Goal: Information Seeking & Learning: Learn about a topic

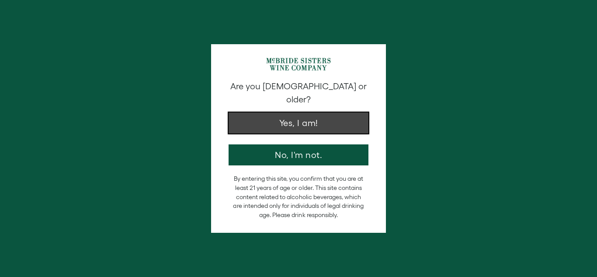
click at [290, 112] on button "Yes, I am!" at bounding box center [298, 122] width 140 height 21
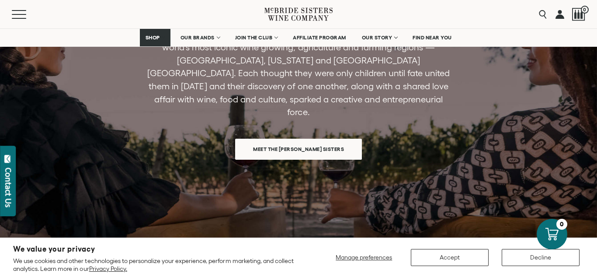
scroll to position [749, 0]
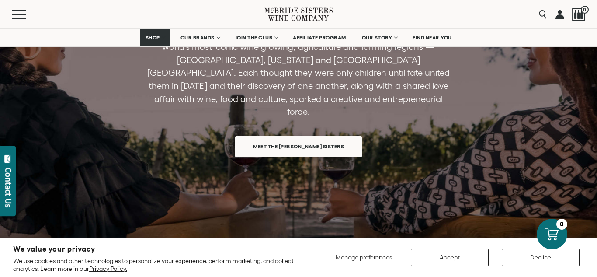
click at [297, 138] on span "Meet the McBride Sisters" at bounding box center [298, 146] width 121 height 17
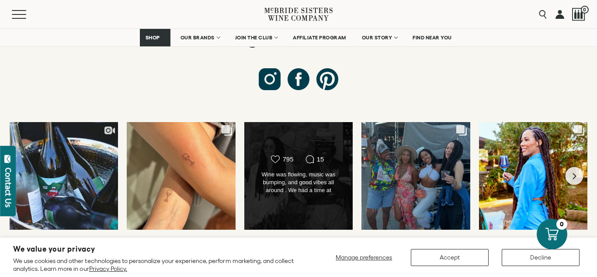
scroll to position [3344, 0]
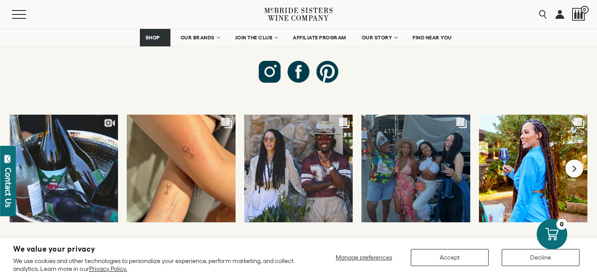
click at [577, 159] on button "Next slide" at bounding box center [574, 168] width 18 height 18
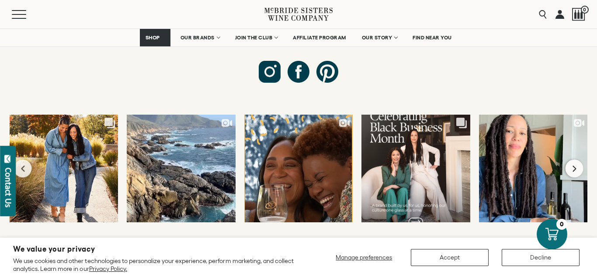
click at [577, 159] on button "Next slide" at bounding box center [574, 168] width 18 height 18
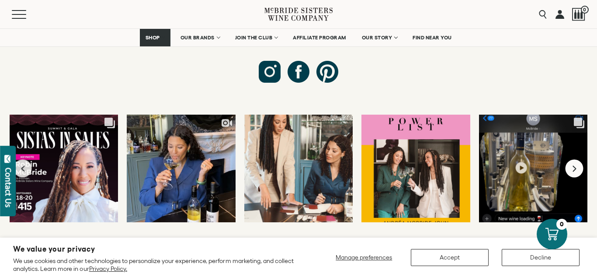
click at [577, 159] on button "Next slide" at bounding box center [574, 168] width 18 height 18
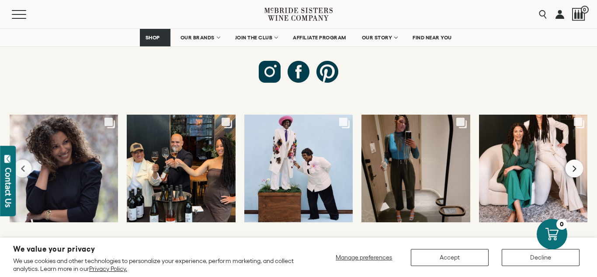
click at [577, 159] on button "Next slide" at bounding box center [574, 168] width 18 height 18
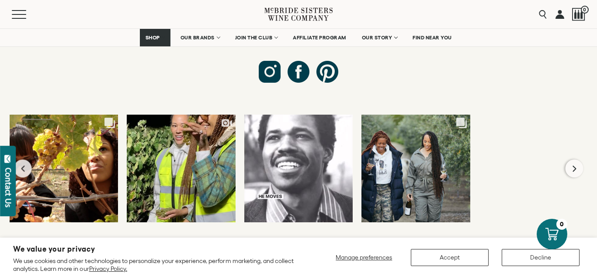
click at [577, 159] on button "Next slide" at bounding box center [574, 168] width 18 height 18
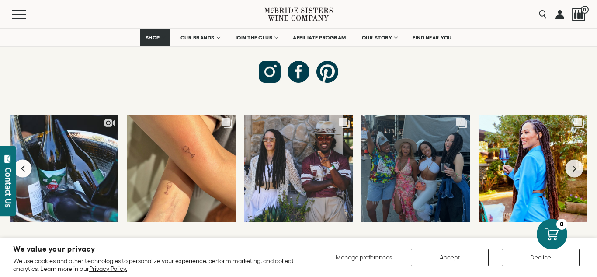
drag, startPoint x: 26, startPoint y: 121, endPoint x: 23, endPoint y: 124, distance: 5.0
click at [26, 159] on button "Previous slide" at bounding box center [23, 168] width 18 height 18
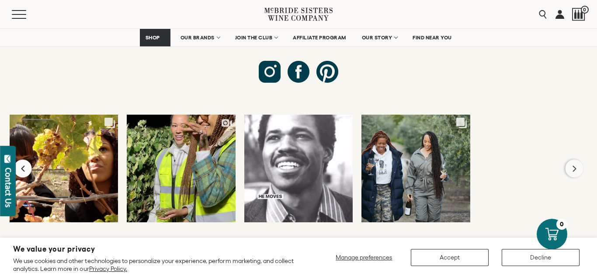
click at [26, 159] on button "Previous slide" at bounding box center [23, 168] width 18 height 18
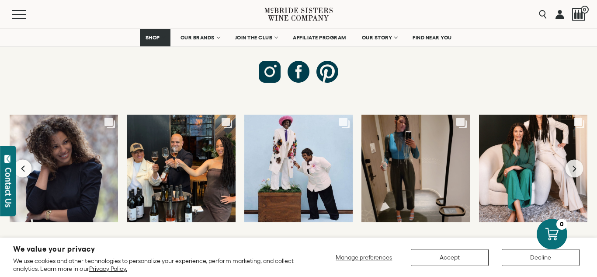
click at [21, 165] on icon "Previous slide" at bounding box center [22, 168] width 3 height 6
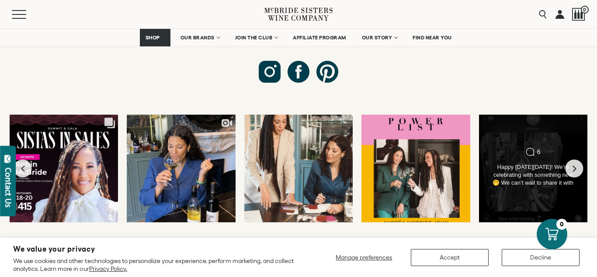
click at [521, 163] on div "Happy National Wine Day! We’re celebrating with something new 🤭 We can’t wait t…" at bounding box center [532, 175] width 87 height 24
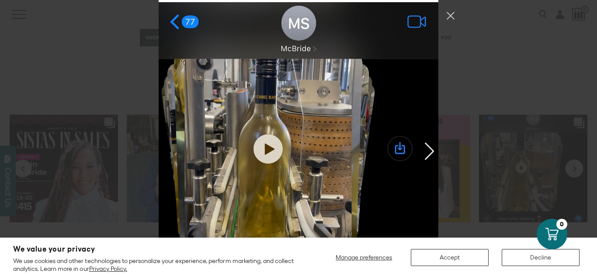
scroll to position [2229, 0]
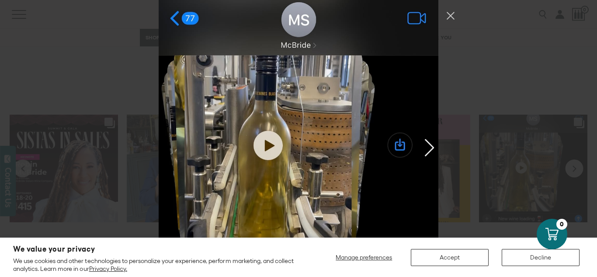
click at [267, 121] on div "Instagram Feed popup" at bounding box center [299, 147] width 280 height 296
click at [269, 122] on div "Instagram Feed popup" at bounding box center [299, 147] width 280 height 296
click at [270, 122] on div "Instagram Feed popup" at bounding box center [299, 147] width 280 height 296
click at [270, 123] on div "Instagram Feed popup" at bounding box center [299, 147] width 280 height 296
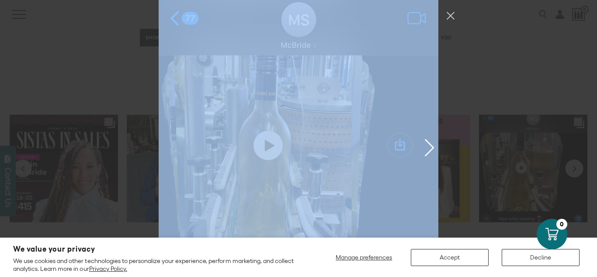
click at [265, 116] on div "Instagram Feed popup" at bounding box center [299, 147] width 280 height 296
click at [267, 119] on div "Instagram Feed popup" at bounding box center [299, 147] width 280 height 296
click at [268, 119] on div "Instagram Feed popup" at bounding box center [299, 147] width 280 height 296
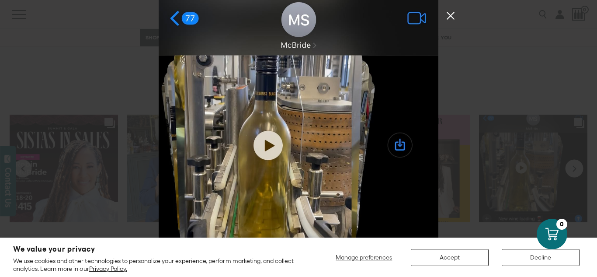
click at [449, 13] on button "Close Instagram Feed Popup" at bounding box center [450, 16] width 14 height 14
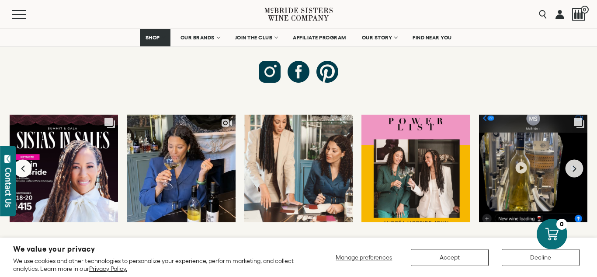
click at [21, 165] on icon "Previous slide" at bounding box center [22, 168] width 3 height 6
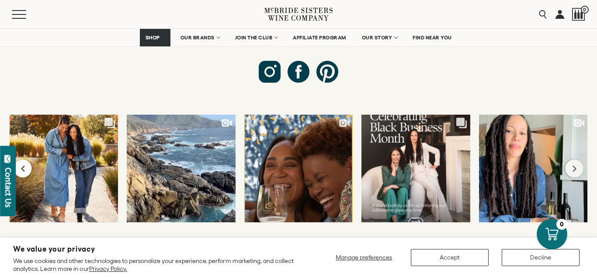
click at [21, 165] on icon "Previous slide" at bounding box center [23, 168] width 5 height 7
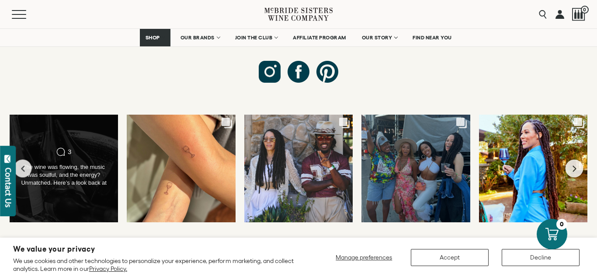
click at [56, 163] on div "The wine was flowing, the music was soulful, and the energy? Unmatched. Here’s …" at bounding box center [63, 175] width 87 height 24
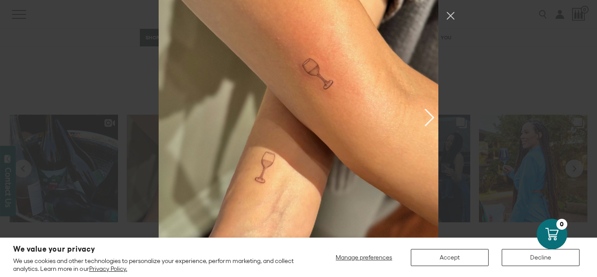
scroll to position [218, 0]
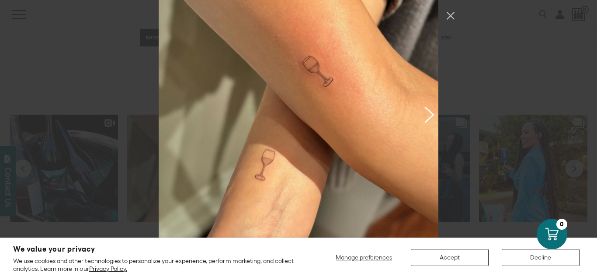
click at [432, 113] on button "Previous image" at bounding box center [427, 114] width 10 height 16
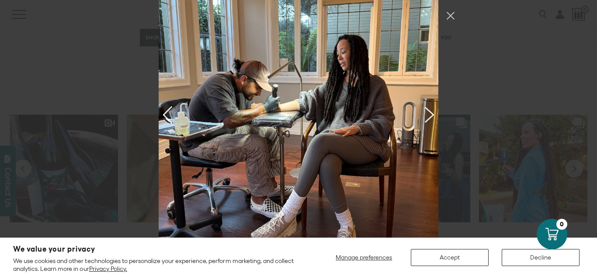
click at [430, 115] on button "Previous image" at bounding box center [427, 114] width 10 height 16
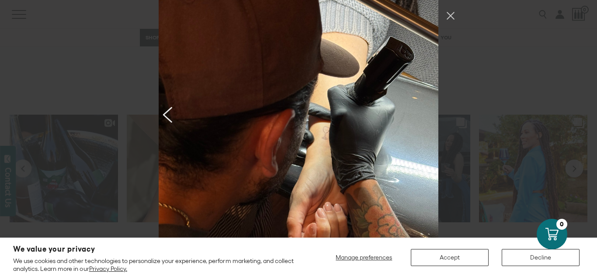
click at [164, 116] on button "Next image" at bounding box center [169, 114] width 10 height 16
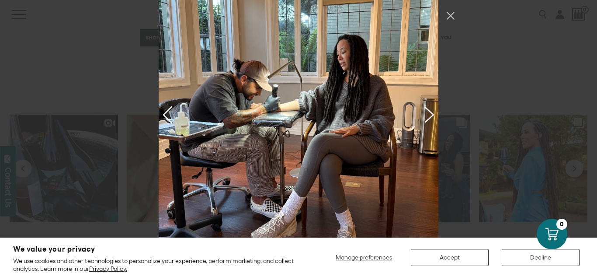
click at [428, 115] on button "Previous image" at bounding box center [427, 114] width 10 height 16
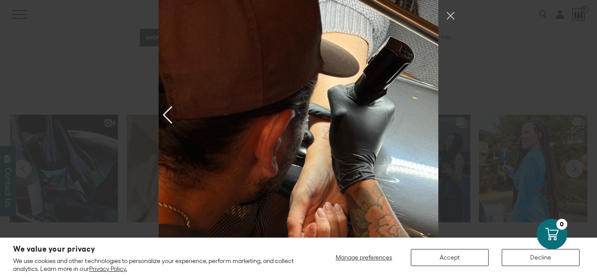
click at [428, 115] on div "Instagram Feed popup" at bounding box center [299, 113] width 280 height 349
click at [165, 117] on button "Next image" at bounding box center [169, 114] width 10 height 16
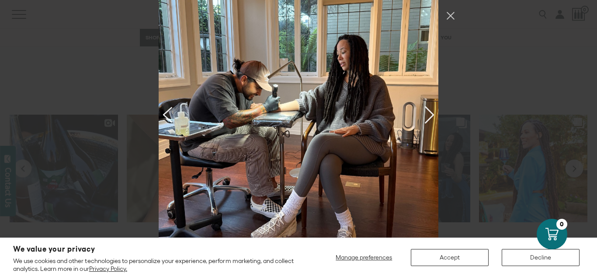
click at [165, 116] on button "Next image" at bounding box center [169, 114] width 10 height 16
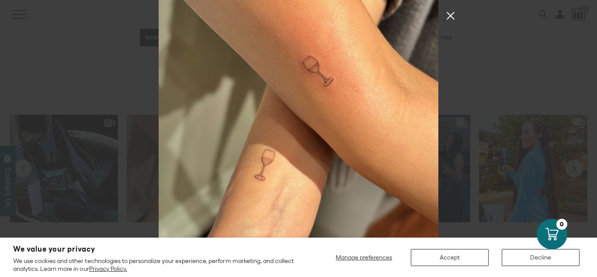
click at [451, 16] on button "Close Instagram Feed Popup" at bounding box center [450, 16] width 14 height 14
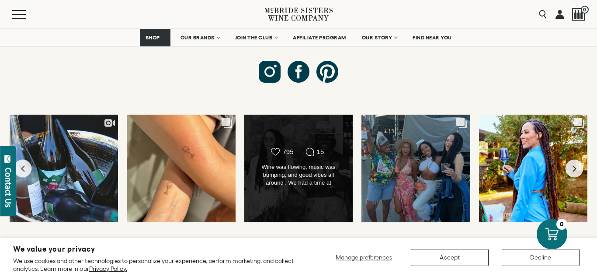
click at [310, 163] on div "Wine was flowing, music was bumping, and good vibes all around . We had a time …" at bounding box center [298, 175] width 87 height 24
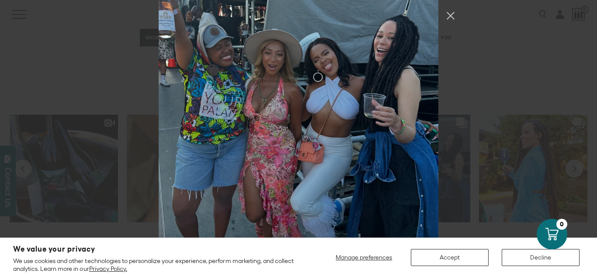
scroll to position [1145, 0]
click at [430, 106] on button "Previous image" at bounding box center [427, 108] width 10 height 16
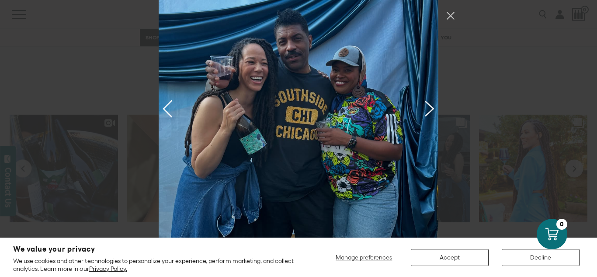
click at [431, 106] on button "Previous image" at bounding box center [427, 108] width 10 height 16
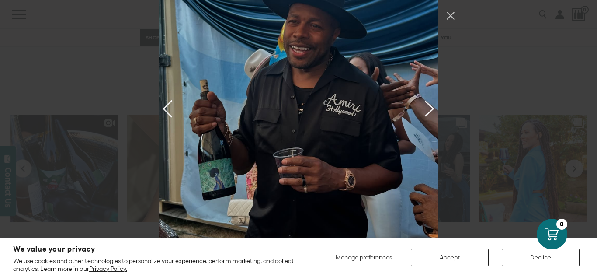
click at [431, 106] on button "Previous image" at bounding box center [427, 108] width 10 height 16
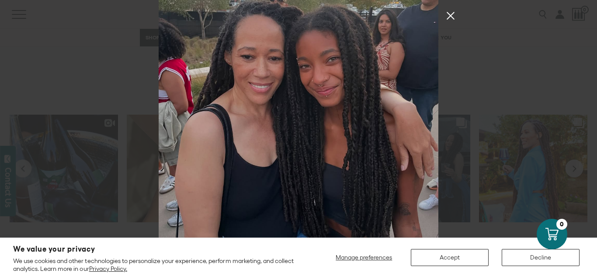
click at [451, 18] on button "Close Instagram Feed Popup" at bounding box center [450, 16] width 14 height 14
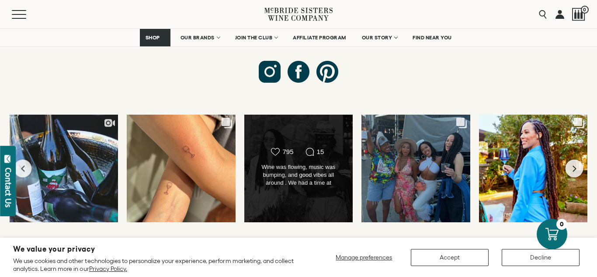
click at [310, 147] on icon "Comments Count" at bounding box center [309, 151] width 9 height 9
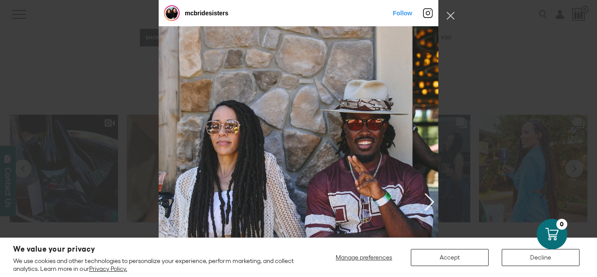
click at [419, 132] on div "Instagram Feed popup" at bounding box center [299, 200] width 280 height 349
click at [448, 15] on button "Close Instagram Feed Popup" at bounding box center [450, 16] width 14 height 14
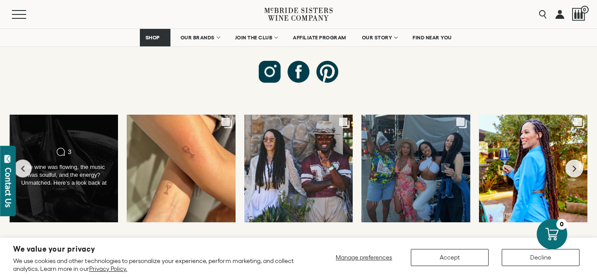
click at [78, 163] on div "The wine was flowing, the music was soulful, and the energy? Unmatched. Here’s …" at bounding box center [63, 175] width 87 height 24
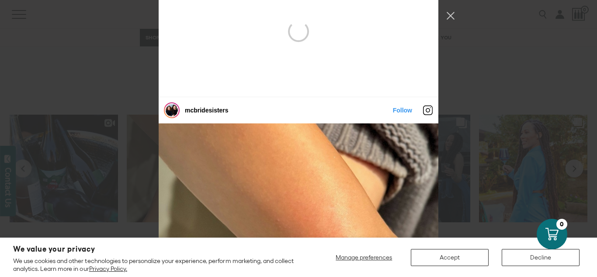
scroll to position [135, 0]
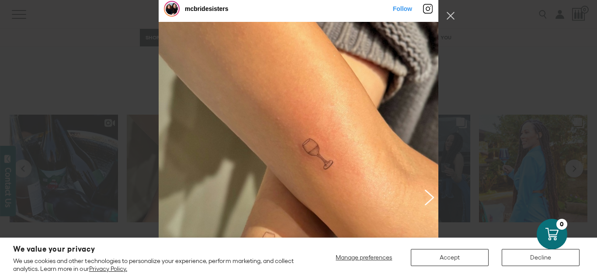
click at [425, 195] on button "Previous image" at bounding box center [427, 197] width 10 height 16
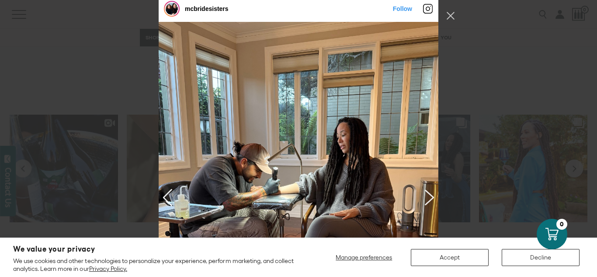
click at [425, 195] on button "Previous image" at bounding box center [427, 197] width 10 height 16
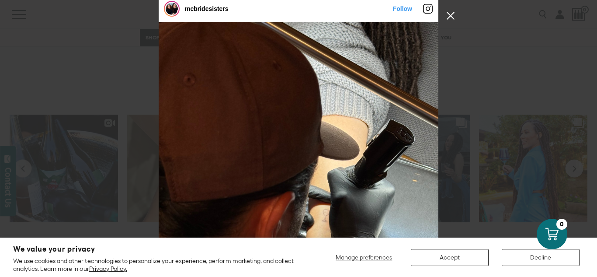
click at [451, 17] on button "Close Instagram Feed Popup" at bounding box center [450, 16] width 14 height 14
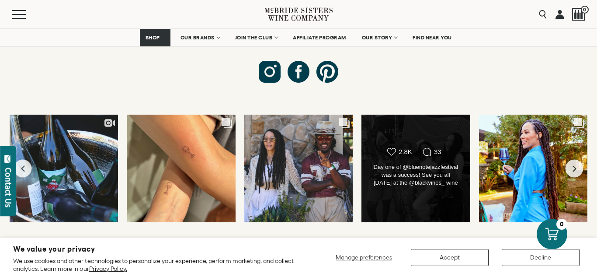
click at [425, 163] on div "Day one of @bluenotejazzfestival was a success! See you all tomorrow at the @bl…" at bounding box center [415, 175] width 87 height 24
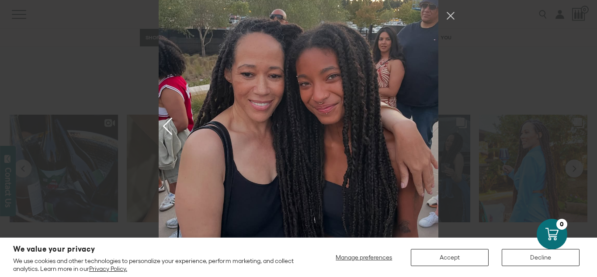
scroll to position [1130, 0]
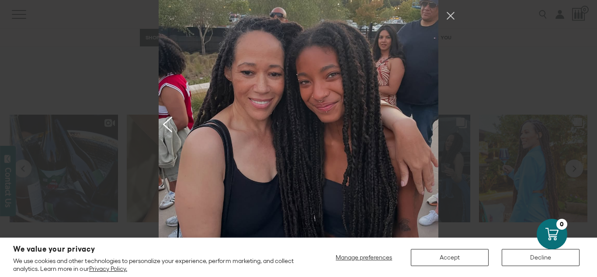
click at [171, 127] on button "Next image" at bounding box center [169, 124] width 10 height 16
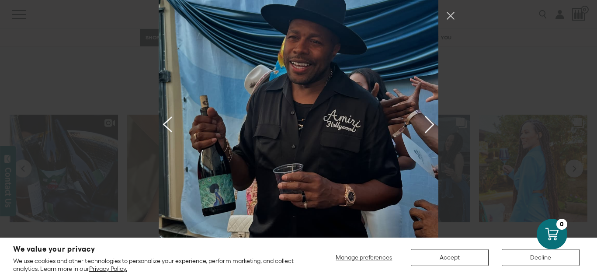
click at [171, 127] on button "Next image" at bounding box center [169, 124] width 10 height 16
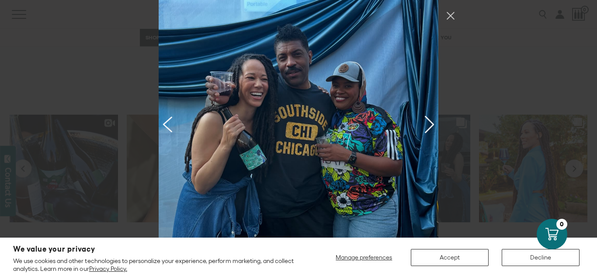
click at [171, 127] on button "Next image" at bounding box center [169, 124] width 10 height 16
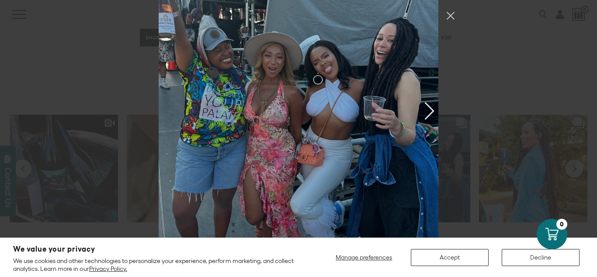
scroll to position [1087, 0]
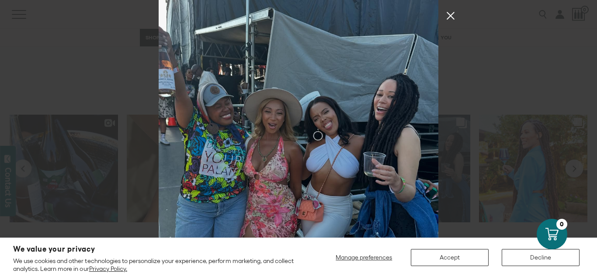
click at [450, 13] on button "Close Instagram Feed Popup" at bounding box center [450, 16] width 14 height 14
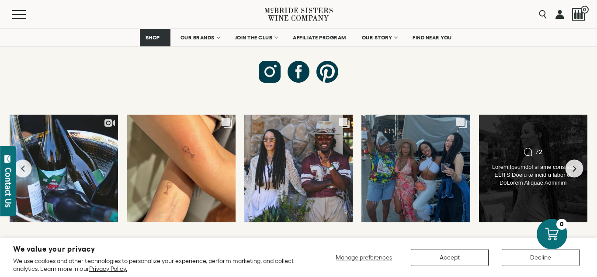
click at [536, 163] on div at bounding box center [532, 175] width 87 height 24
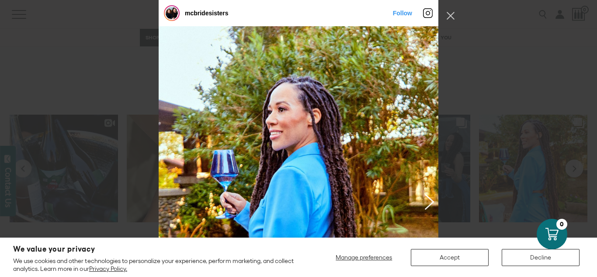
click at [430, 200] on button "Previous image" at bounding box center [427, 201] width 10 height 16
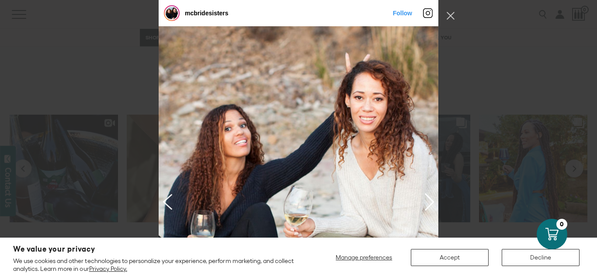
click at [168, 201] on button "Next image" at bounding box center [169, 201] width 10 height 16
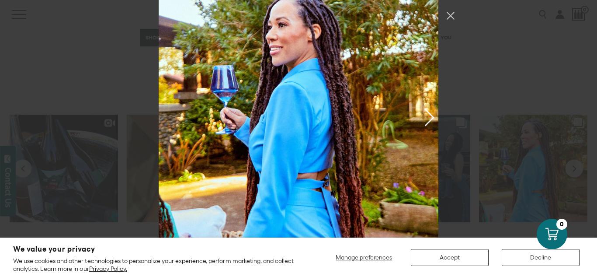
scroll to position [1592, 0]
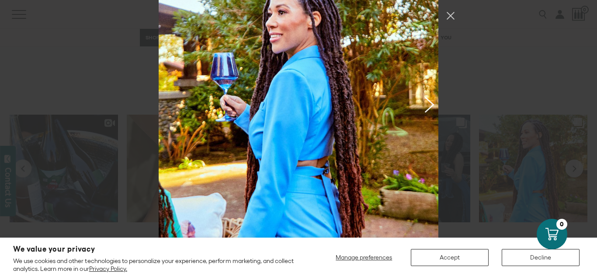
click at [431, 105] on button "Previous image" at bounding box center [427, 104] width 10 height 16
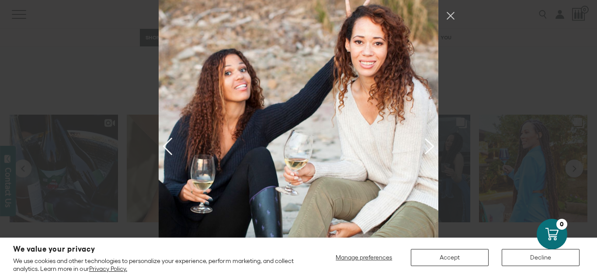
scroll to position [1549, 0]
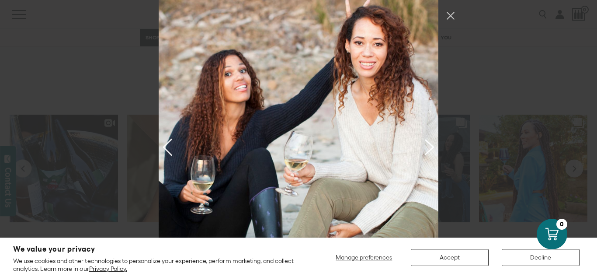
click at [428, 147] on button "Previous image" at bounding box center [427, 146] width 10 height 16
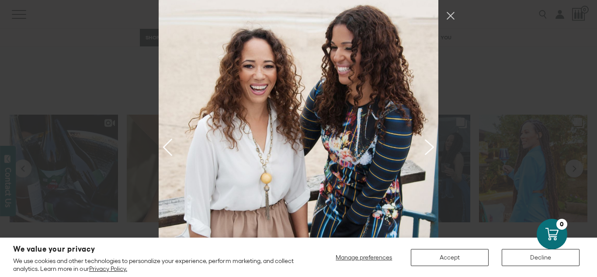
click at [429, 150] on button "Previous image" at bounding box center [427, 146] width 10 height 16
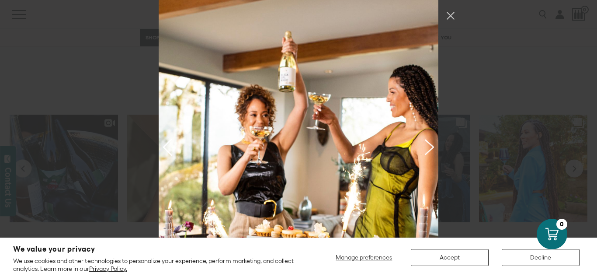
click at [429, 143] on button "Previous image" at bounding box center [427, 146] width 10 height 16
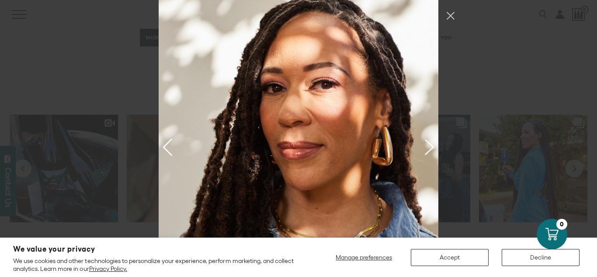
click at [429, 143] on button "Previous image" at bounding box center [427, 146] width 10 height 16
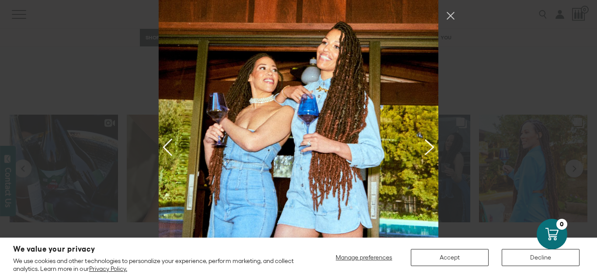
click at [430, 148] on button "Previous image" at bounding box center [427, 146] width 10 height 16
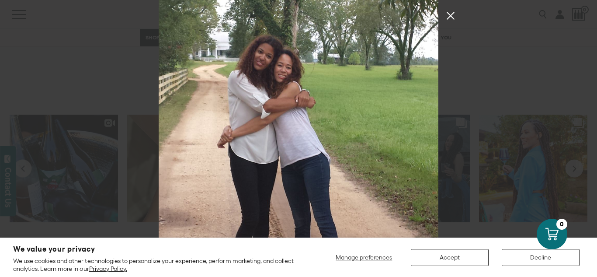
click at [448, 19] on button "Close Instagram Feed Popup" at bounding box center [450, 16] width 14 height 14
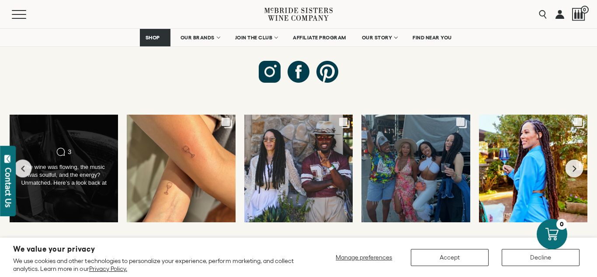
click at [52, 163] on div "The wine was flowing, the music was soulful, and the energy? Unmatched. Here’s …" at bounding box center [63, 175] width 87 height 24
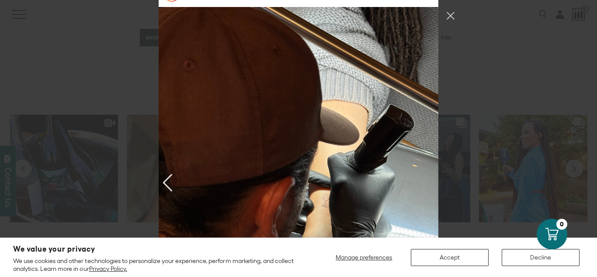
scroll to position [179, 0]
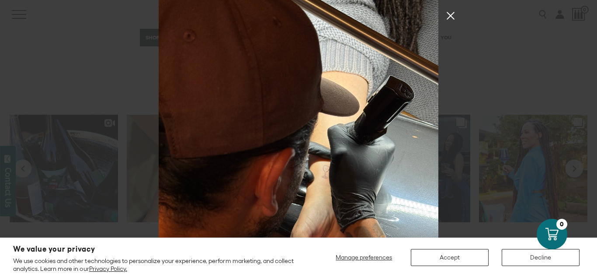
click at [450, 16] on button "Close Instagram Feed Popup" at bounding box center [450, 16] width 14 height 14
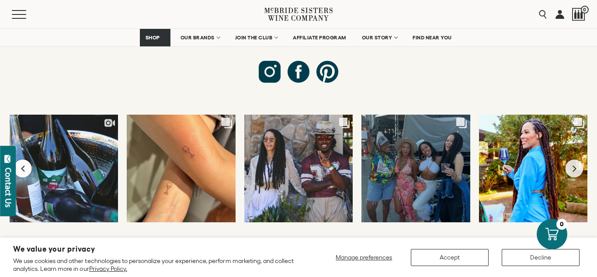
click at [22, 165] on icon "Previous slide" at bounding box center [23, 168] width 5 height 7
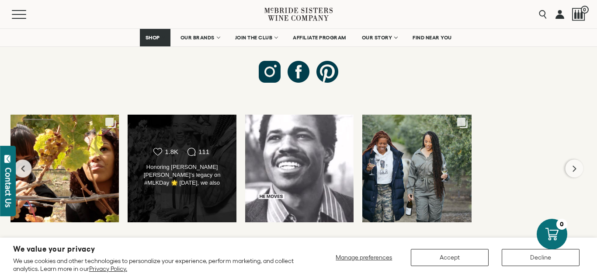
click at [169, 163] on div "Honoring Dr. Martin Luther King Jr.’s legacy on #MLKDay 🌟 Today, we also celebr…" at bounding box center [181, 175] width 87 height 24
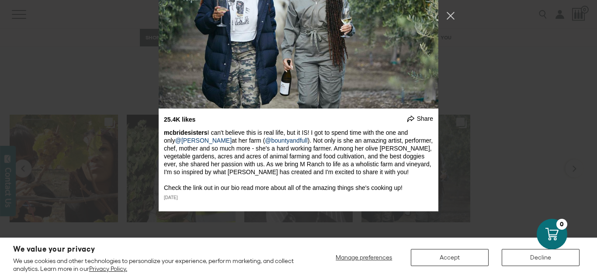
scroll to position [6460, 0]
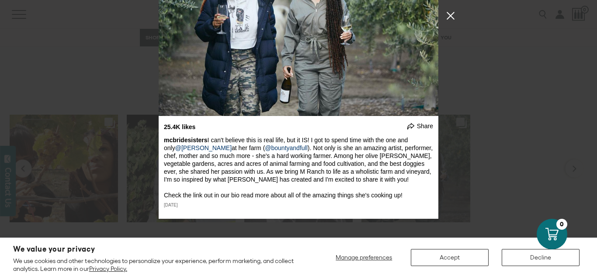
click at [448, 19] on button "Close Instagram Feed Popup" at bounding box center [450, 16] width 14 height 14
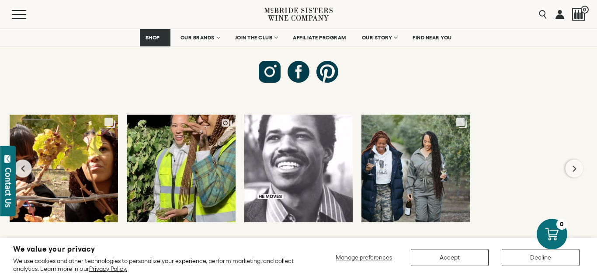
scroll to position [6218, 0]
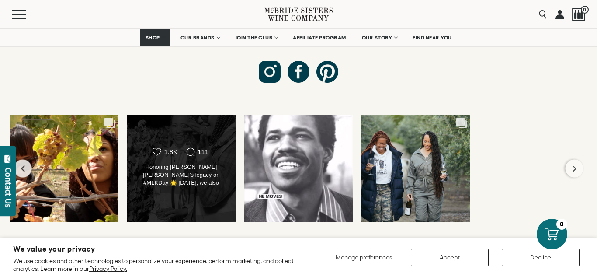
click at [188, 163] on div "Honoring Dr. Martin Luther King Jr.’s legacy on #MLKDay 🌟 Today, we also celebr…" at bounding box center [180, 175] width 87 height 24
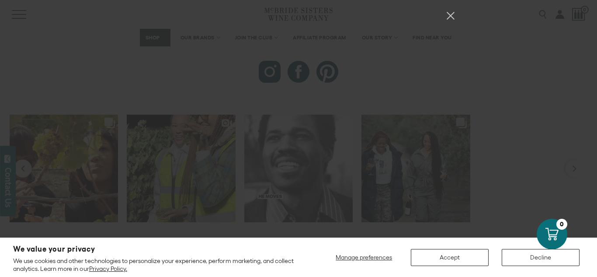
scroll to position [6892, 0]
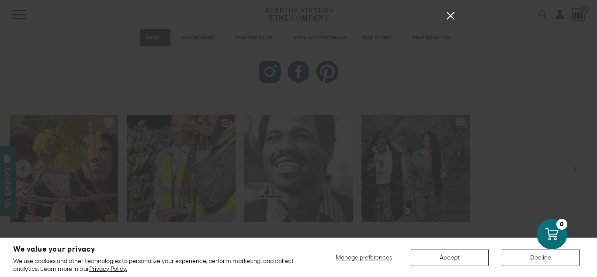
click at [453, 14] on button "Close Instagram Feed Popup" at bounding box center [450, 16] width 14 height 14
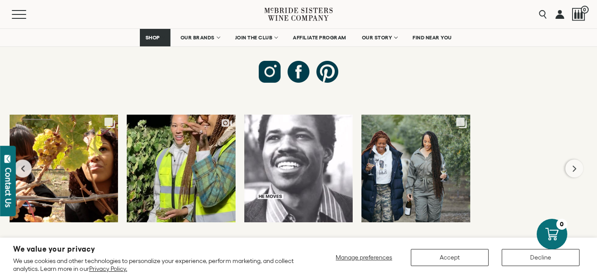
scroll to position [6308, 0]
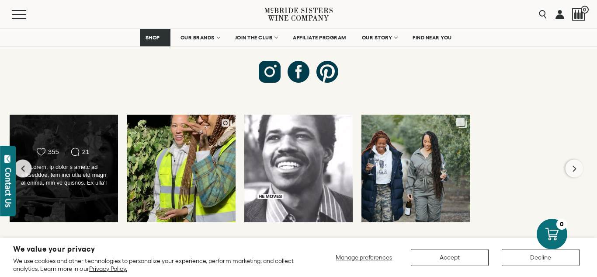
click at [78, 163] on div at bounding box center [63, 175] width 87 height 24
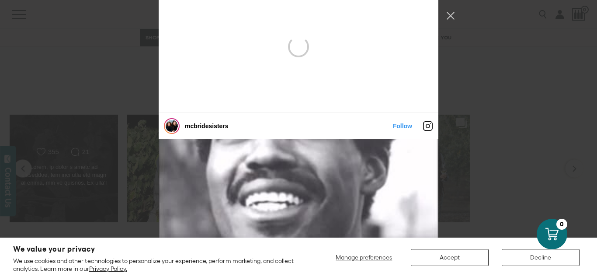
scroll to position [5942, 0]
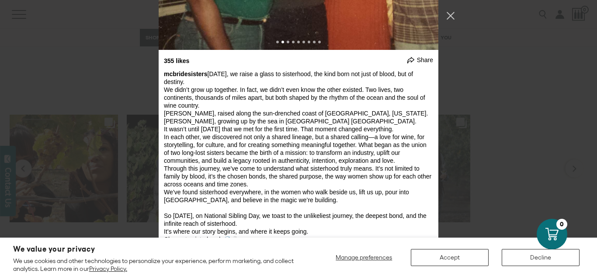
scroll to position [6003, 0]
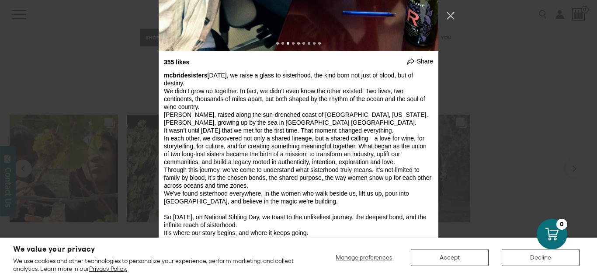
scroll to position [5994, 0]
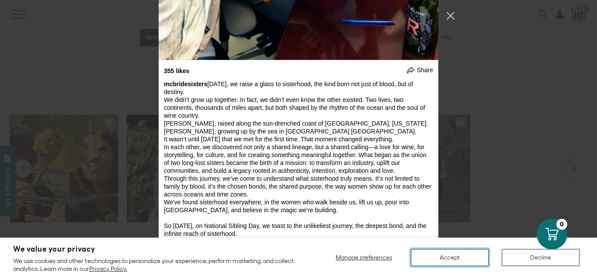
click at [440, 258] on button "Accept" at bounding box center [450, 257] width 78 height 17
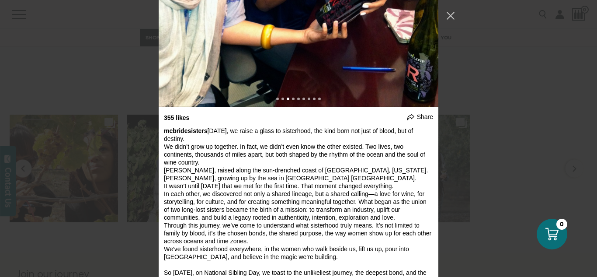
scroll to position [5930, 0]
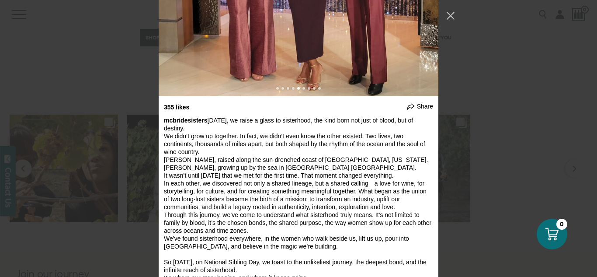
scroll to position [5938, 0]
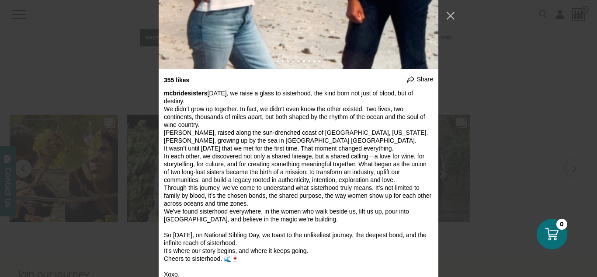
scroll to position [5988, 0]
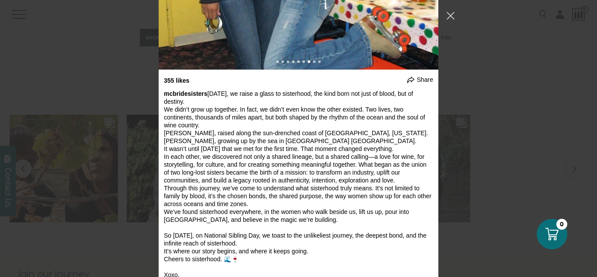
scroll to position [5980, 0]
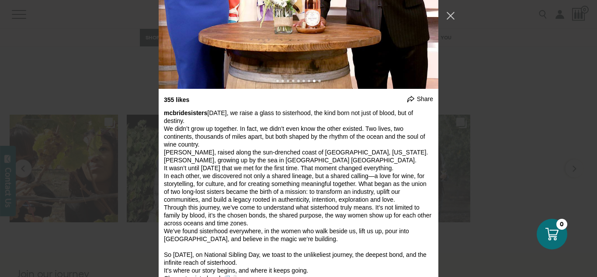
scroll to position [5965, 0]
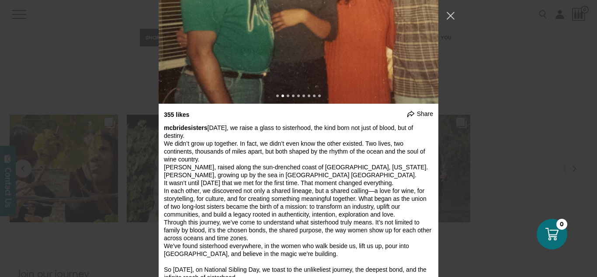
scroll to position [5949, 0]
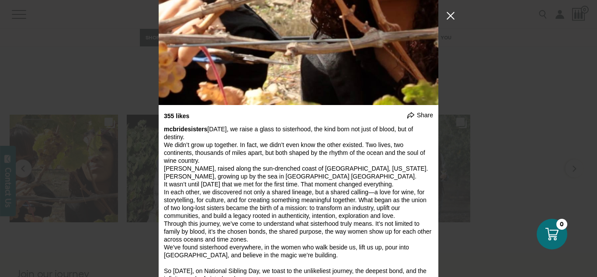
drag, startPoint x: 452, startPoint y: 14, endPoint x: 450, endPoint y: 19, distance: 4.7
click at [452, 16] on button "Close Instagram Feed Popup" at bounding box center [450, 16] width 14 height 14
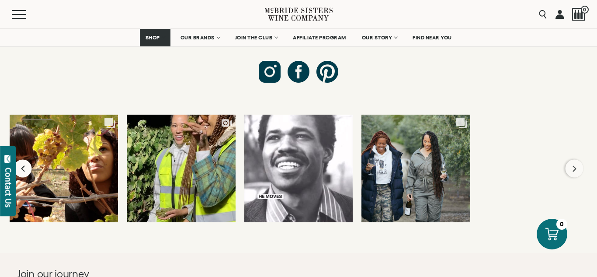
click at [28, 159] on button "Previous slide" at bounding box center [23, 168] width 18 height 18
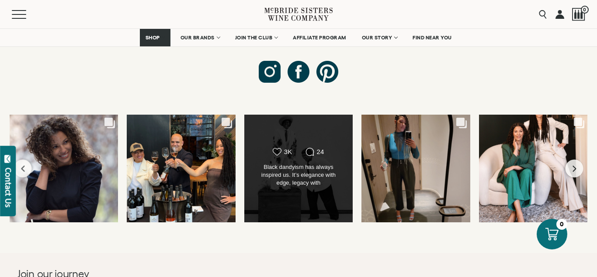
click at [292, 163] on div "Black dandyism has always inspired us. It’s elegance with edge, legacy with fla…" at bounding box center [298, 175] width 87 height 24
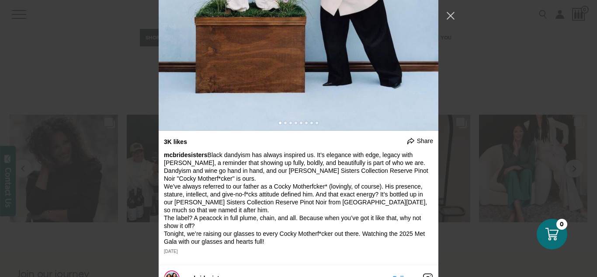
scroll to position [5572, 0]
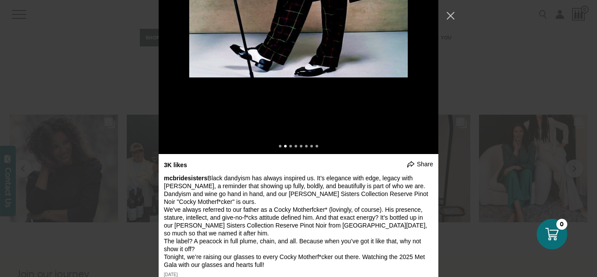
scroll to position [5541, 0]
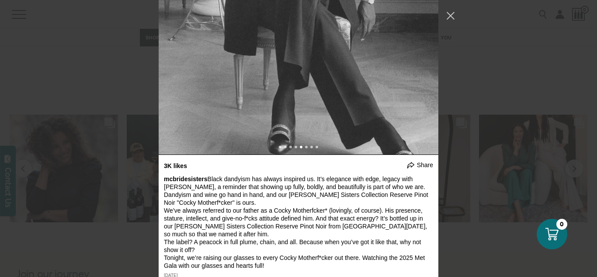
scroll to position [5546, 0]
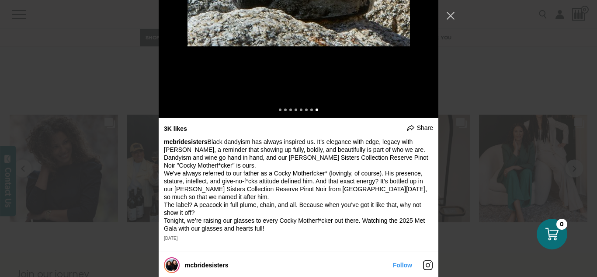
scroll to position [5586, 0]
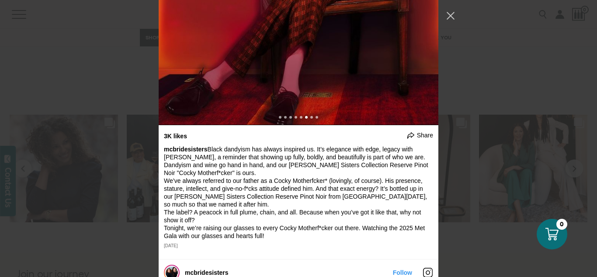
scroll to position [5545, 0]
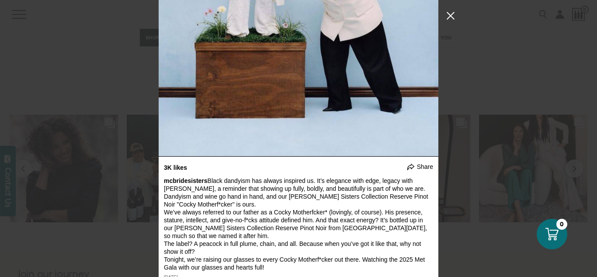
click at [449, 14] on button "Close Instagram Feed Popup" at bounding box center [450, 16] width 14 height 14
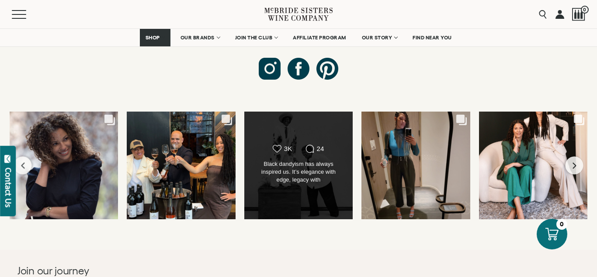
scroll to position [3348, 0]
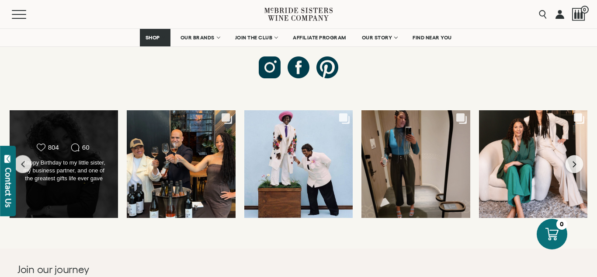
click at [68, 143] on div "Likes Count 804 Comments Count 60" at bounding box center [63, 148] width 87 height 10
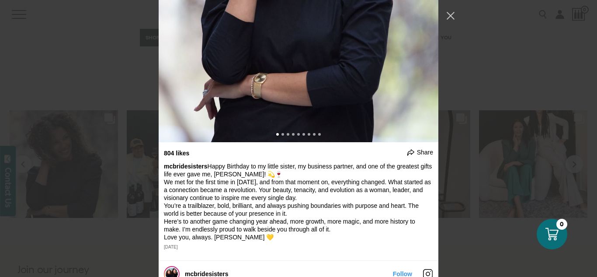
scroll to position [4603, 0]
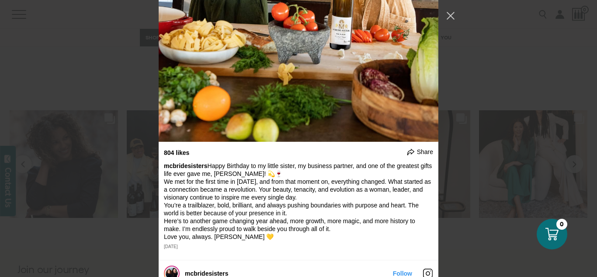
drag, startPoint x: 430, startPoint y: 179, endPoint x: 469, endPoint y: 185, distance: 38.9
click at [469, 185] on div "mcbridesisters Follow" at bounding box center [298, 138] width 597 height 277
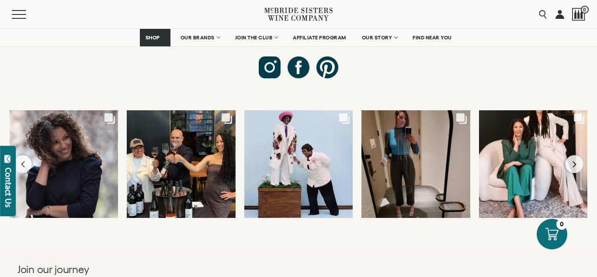
scroll to position [4361, 0]
click at [84, 143] on div "Likes Count 804 Comments Count 60" at bounding box center [63, 164] width 109 height 108
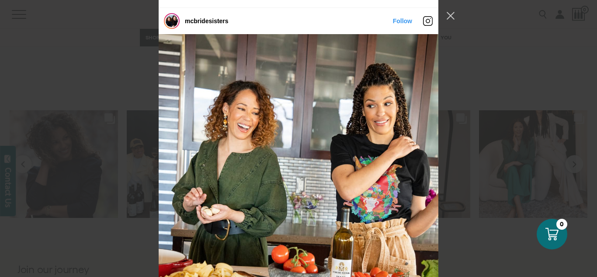
scroll to position [4578, 0]
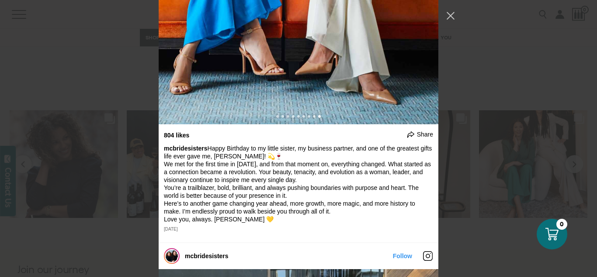
scroll to position [4617, 0]
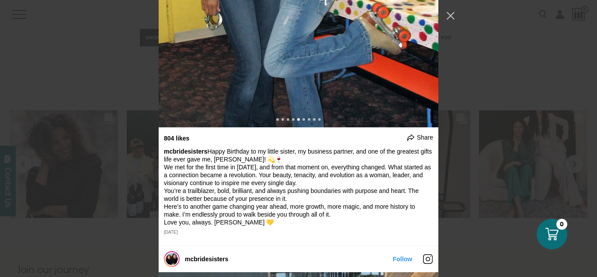
drag, startPoint x: 174, startPoint y: 165, endPoint x: 190, endPoint y: 158, distance: 18.0
click at [449, 14] on button "Close Instagram Feed Popup" at bounding box center [450, 16] width 14 height 14
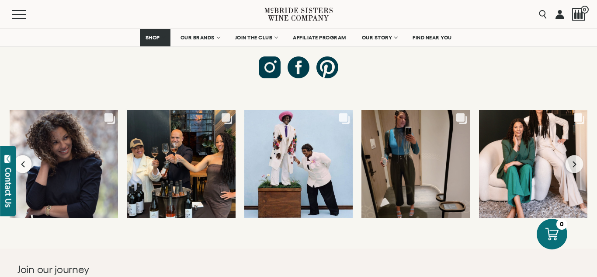
click at [19, 155] on button "Previous slide" at bounding box center [23, 164] width 18 height 18
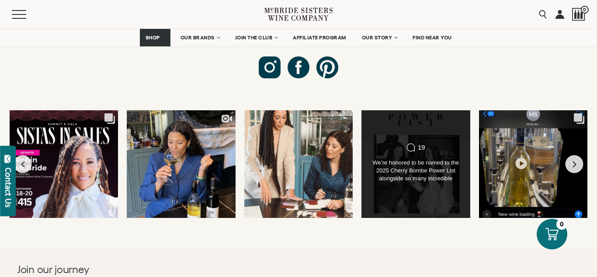
click at [401, 159] on div "We’re honored to be named to the 2025 Cherry Bombe Power List alongside so many…" at bounding box center [415, 171] width 87 height 24
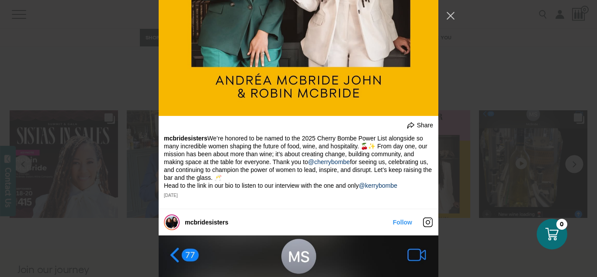
scroll to position [4120, 0]
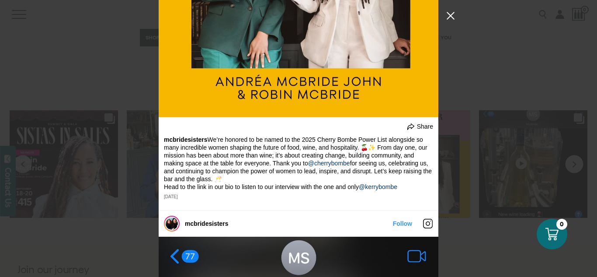
click at [449, 14] on button "Close Instagram Feed Popup" at bounding box center [450, 16] width 14 height 14
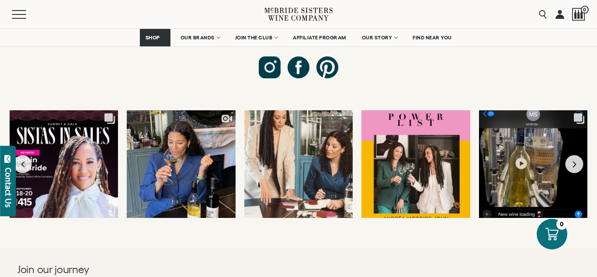
scroll to position [3879, 0]
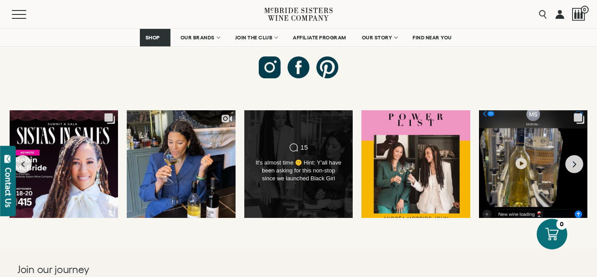
click at [263, 143] on div "Comments Count 15 It's almost time 🤫 Hint: Y'all have been asking for this non-…" at bounding box center [298, 164] width 87 height 42
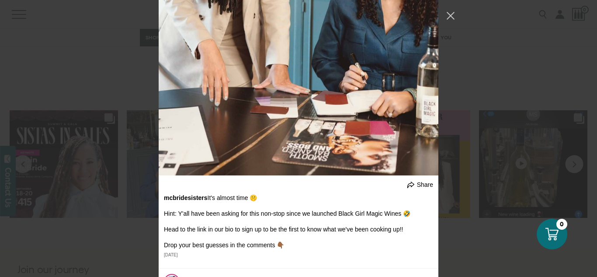
scroll to position [3930, 0]
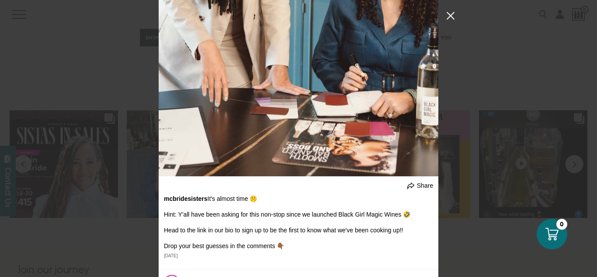
click at [449, 15] on button "Close Instagram Feed Popup" at bounding box center [450, 16] width 14 height 14
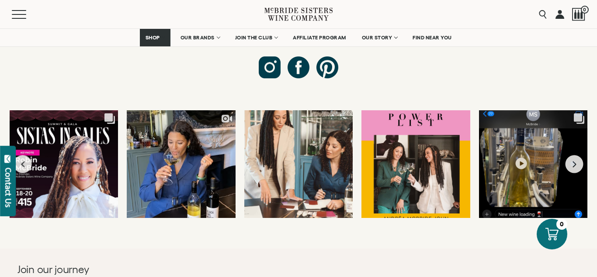
scroll to position [3689, 0]
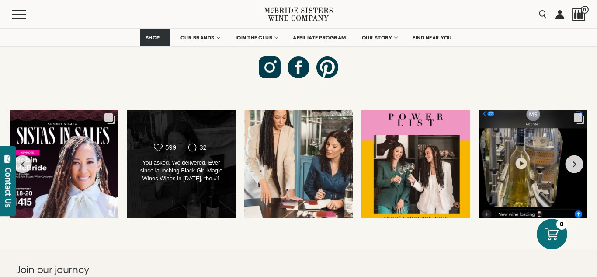
click at [198, 143] on div "Likes Count 599 Comments Count 32" at bounding box center [180, 164] width 87 height 42
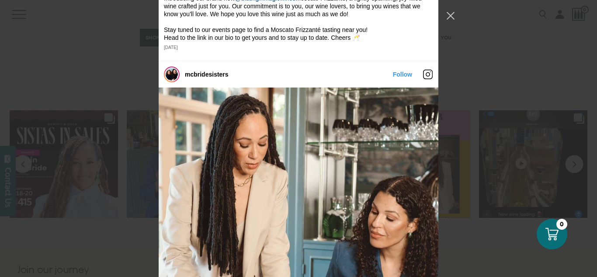
scroll to position [3808, 0]
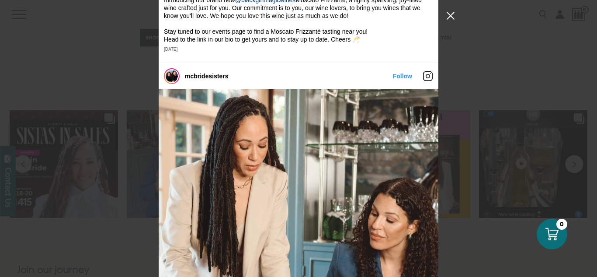
click at [451, 14] on button "Close Instagram Feed Popup" at bounding box center [450, 16] width 14 height 14
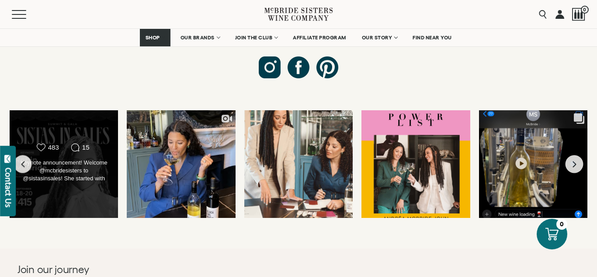
click at [98, 159] on div "Keynote announcement! Welcome @mcbridesisters to @sistasinsales! She started wi…" at bounding box center [63, 171] width 87 height 24
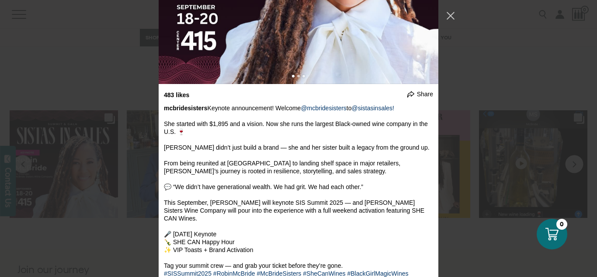
scroll to position [3570, 0]
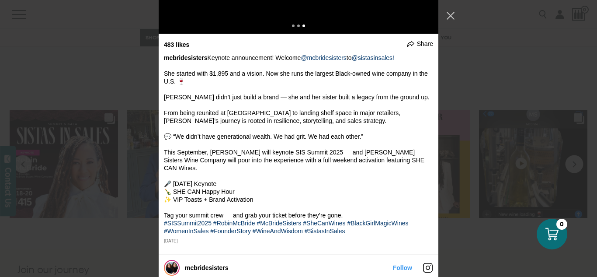
scroll to position [3602, 0]
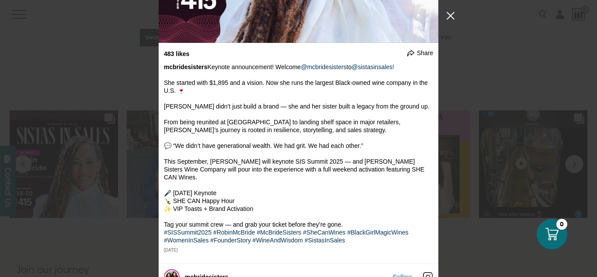
click at [450, 13] on button "Close Instagram Feed Popup" at bounding box center [450, 16] width 14 height 14
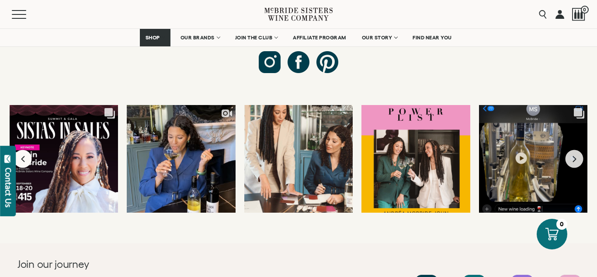
scroll to position [3362, 0]
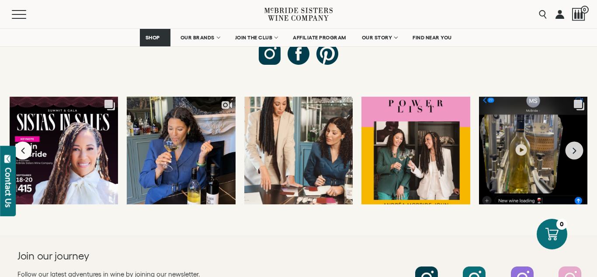
click at [24, 147] on icon "Previous slide" at bounding box center [23, 150] width 5 height 7
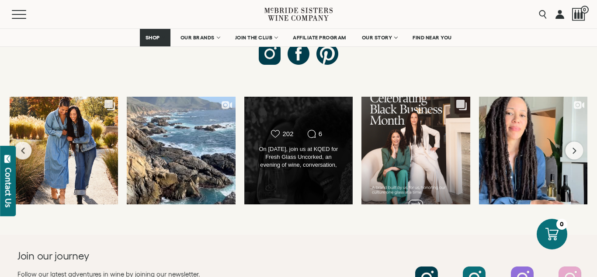
click at [295, 129] on div "Likes Count 202 Comments Count 6" at bounding box center [298, 150] width 109 height 108
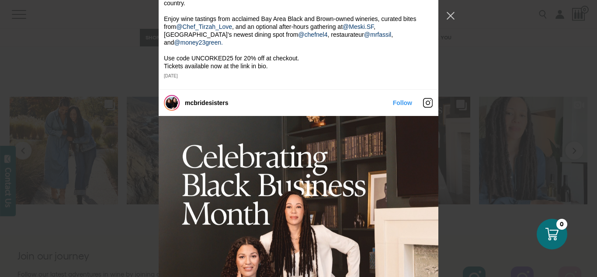
scroll to position [3072, 0]
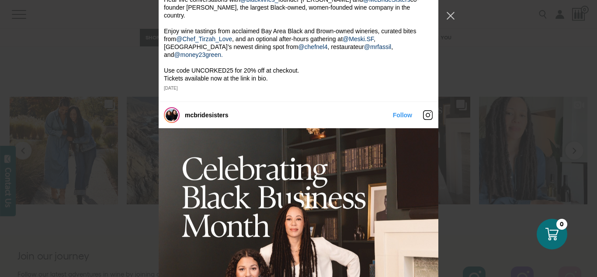
drag, startPoint x: 303, startPoint y: 153, endPoint x: 235, endPoint y: 151, distance: 68.6
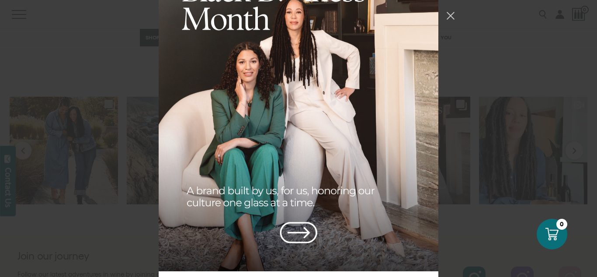
scroll to position [3280, 0]
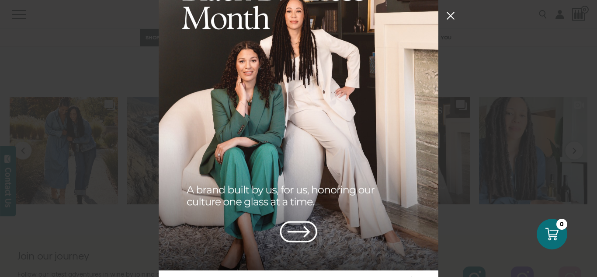
click at [451, 15] on button "Close Instagram Feed Popup" at bounding box center [450, 16] width 14 height 14
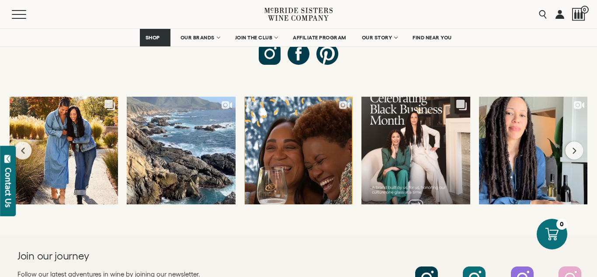
scroll to position [3038, 0]
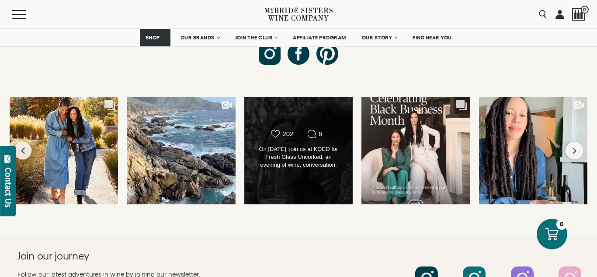
click at [314, 145] on div "On August 16, join us at KQED for Fresh Glass Uncorked, an evening of wine, con…" at bounding box center [298, 157] width 87 height 24
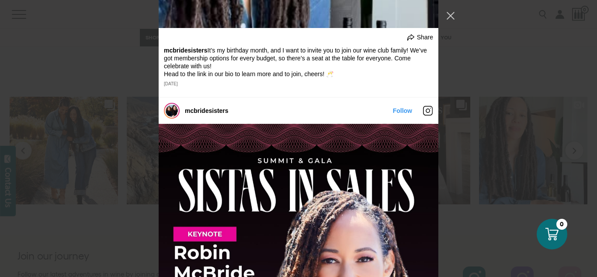
scroll to position [3844, 0]
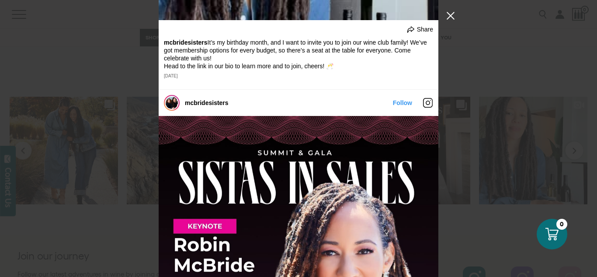
click at [453, 16] on button "Close Instagram Feed Popup" at bounding box center [450, 16] width 14 height 14
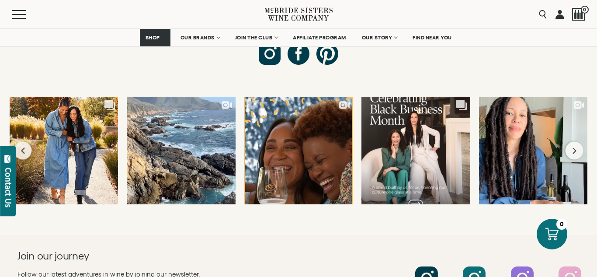
scroll to position [3236, 0]
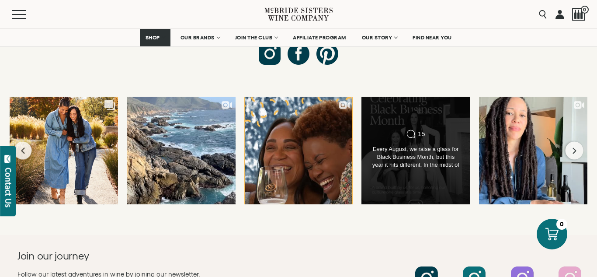
click at [339, 171] on div "Follow us @mcbridesisters Likes Count 355" at bounding box center [298, 103] width 597 height 264
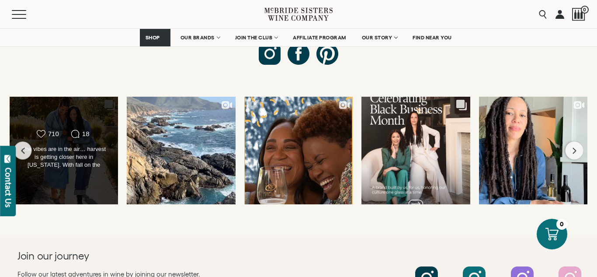
click at [65, 145] on div "The vibes are in the air… harvest is getting closer here in California. With fa…" at bounding box center [63, 157] width 87 height 24
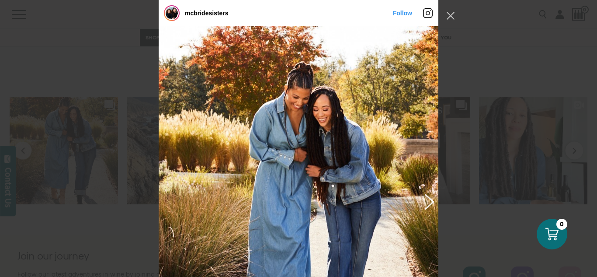
click at [432, 200] on button "Previous image" at bounding box center [427, 201] width 10 height 16
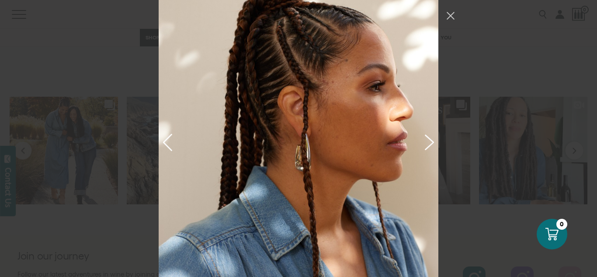
scroll to position [2159, 0]
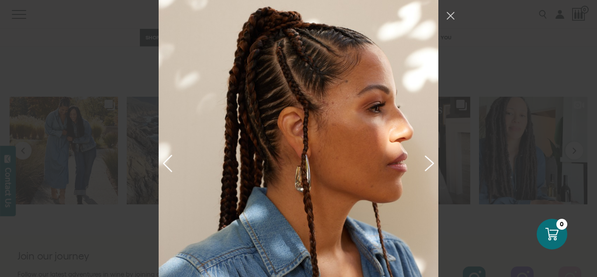
click at [432, 162] on button "Previous image" at bounding box center [427, 163] width 10 height 16
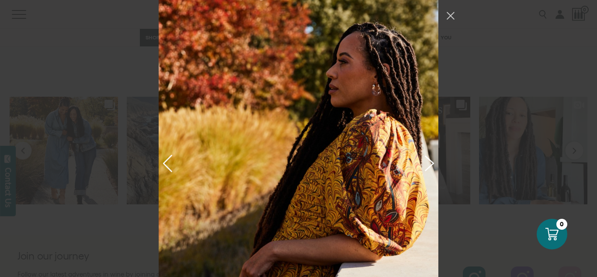
click at [432, 161] on button "Previous image" at bounding box center [427, 163] width 10 height 16
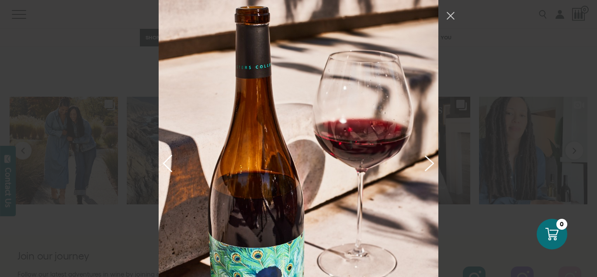
click at [432, 164] on button "Previous image" at bounding box center [427, 163] width 10 height 16
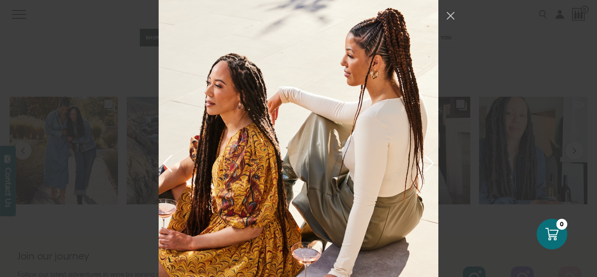
click at [428, 163] on button "Previous image" at bounding box center [427, 163] width 10 height 16
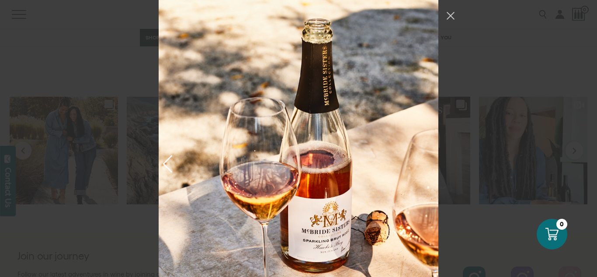
click at [428, 163] on div "Instagram Feed popup" at bounding box center [299, 163] width 280 height 350
click at [450, 15] on button "Close Instagram Feed Popup" at bounding box center [450, 16] width 14 height 14
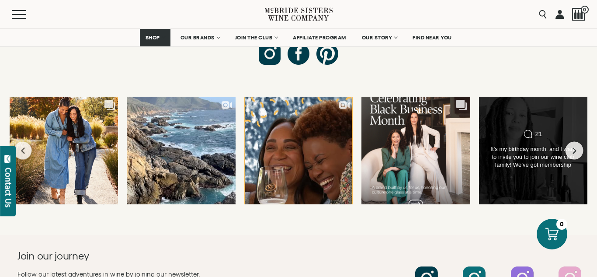
click at [525, 145] on div "It’s my birthday month, and I want to invite you to join our wine club family! …" at bounding box center [532, 157] width 87 height 24
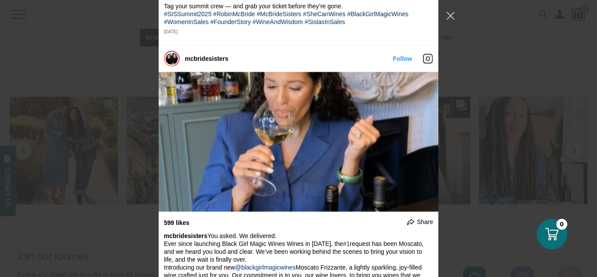
scroll to position [4421, 0]
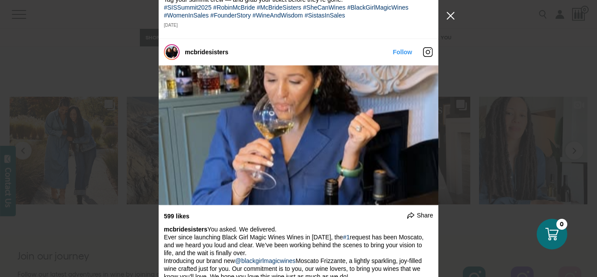
click at [453, 15] on button "Close Instagram Feed Popup" at bounding box center [450, 16] width 14 height 14
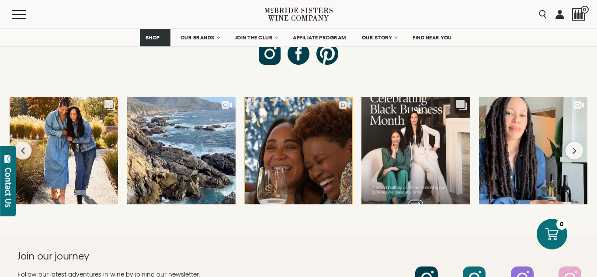
scroll to position [3813, 0]
click at [576, 147] on icon "Next slide" at bounding box center [574, 150] width 5 height 7
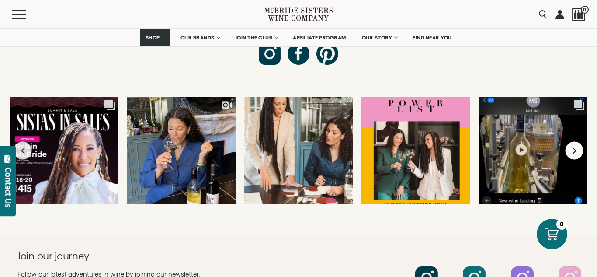
click at [576, 147] on icon "Next slide" at bounding box center [574, 150] width 5 height 7
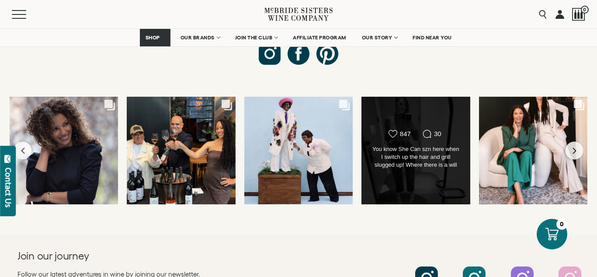
click at [420, 129] on div "Likes Count 847 Comments Count 30 You know She Can szn here when I switch up th…" at bounding box center [415, 150] width 87 height 42
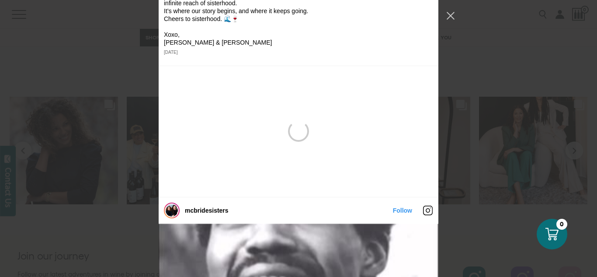
scroll to position [8825, 0]
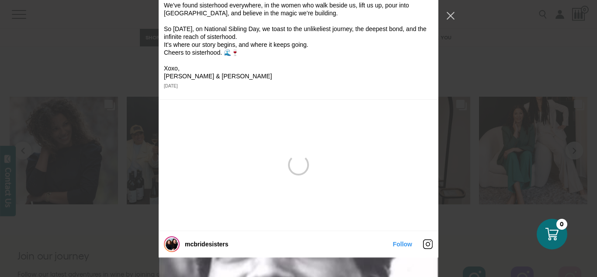
scroll to position [8784, 0]
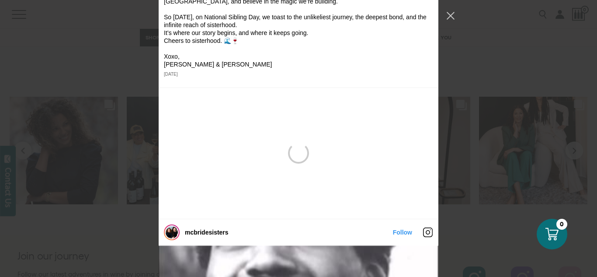
scroll to position [8791, 0]
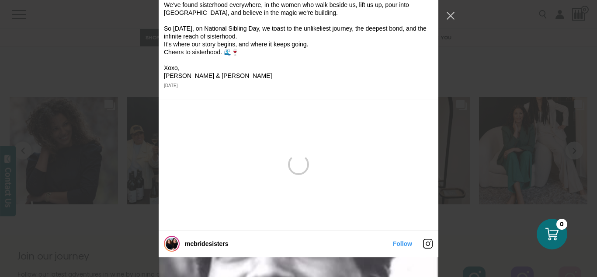
click at [453, 13] on button "Close Instagram Feed Popup" at bounding box center [450, 16] width 14 height 14
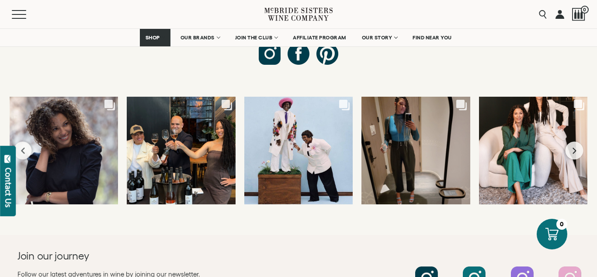
scroll to position [7452, 0]
click at [576, 147] on icon "Next slide" at bounding box center [574, 150] width 5 height 7
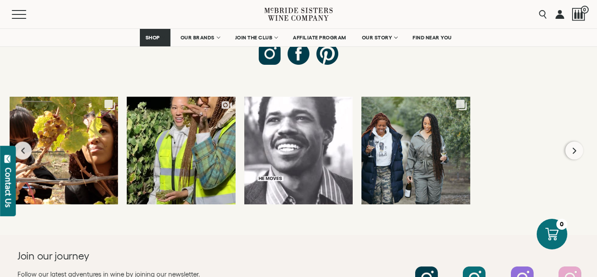
click at [574, 147] on icon "Next slide" at bounding box center [573, 150] width 3 height 6
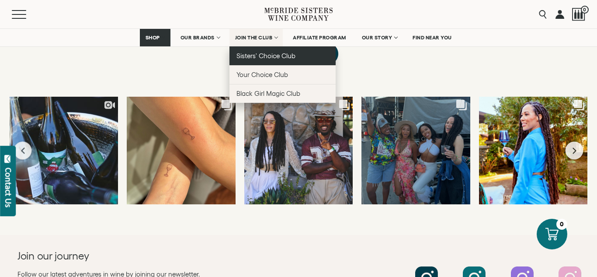
click at [268, 58] on span "Sisters' Choice Club" at bounding box center [265, 55] width 59 height 7
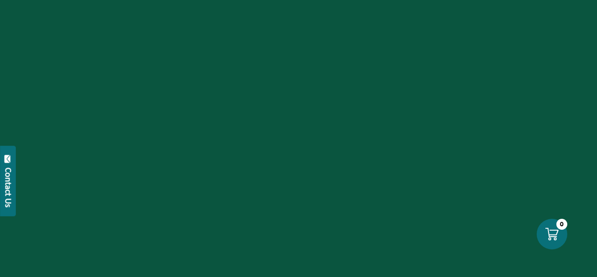
scroll to position [3362, 0]
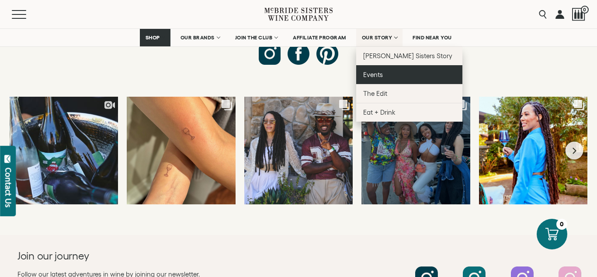
click at [380, 78] on link "Events" at bounding box center [409, 74] width 106 height 19
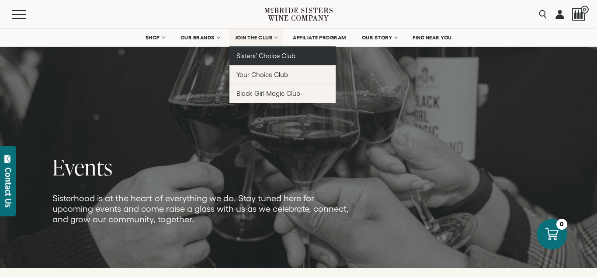
click at [273, 55] on span "Sisters' Choice Club" at bounding box center [265, 55] width 59 height 7
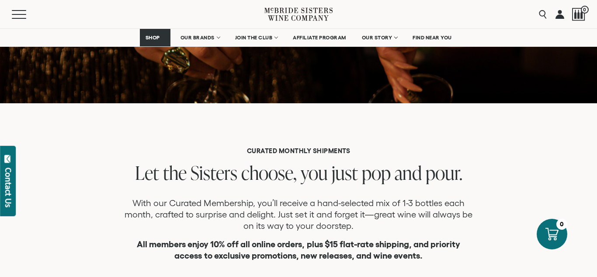
scroll to position [134, 0]
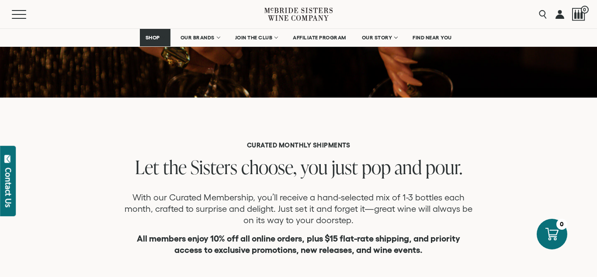
drag, startPoint x: 225, startPoint y: 26, endPoint x: 221, endPoint y: 24, distance: 4.5
click at [225, 26] on div "Menu" at bounding box center [138, 14] width 252 height 28
